Goal: Find specific page/section

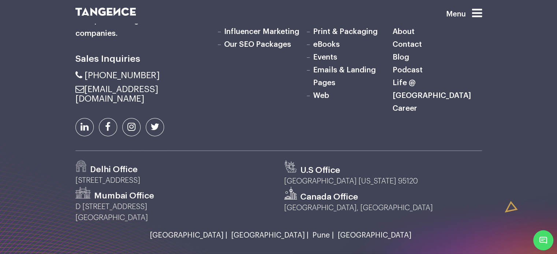
scroll to position [2409, 0]
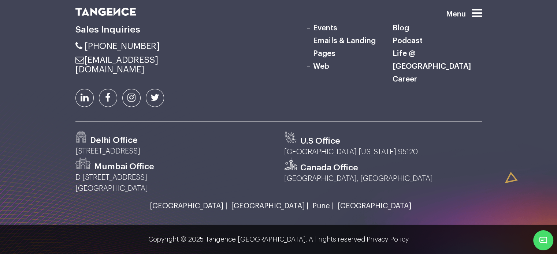
click at [405, 83] on link "Career" at bounding box center [404, 79] width 25 height 8
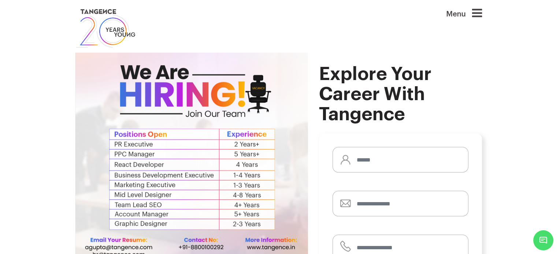
click at [479, 7] on header "Menu" at bounding box center [278, 28] width 557 height 57
click at [481, 12] on icon at bounding box center [477, 13] width 10 height 12
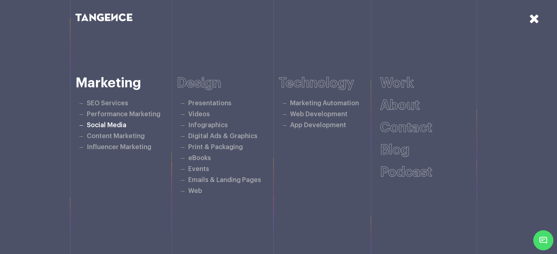
click at [111, 126] on link "Social Media" at bounding box center [107, 125] width 40 height 6
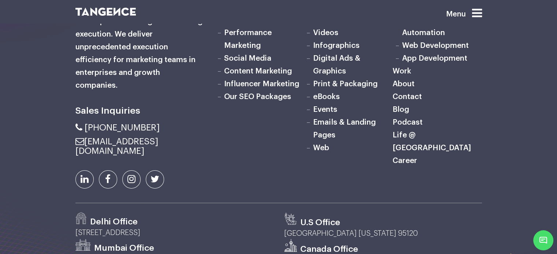
scroll to position [2319, 0]
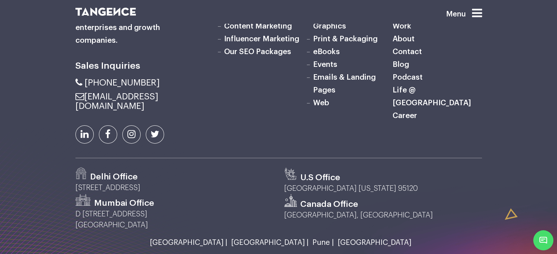
click at [401, 112] on link "Career" at bounding box center [404, 116] width 25 height 8
